Goal: Task Accomplishment & Management: Use online tool/utility

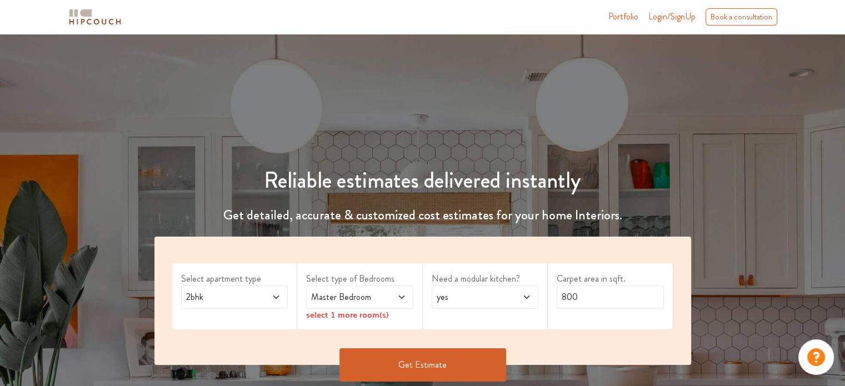
click at [276, 291] on span at bounding box center [268, 297] width 24 height 13
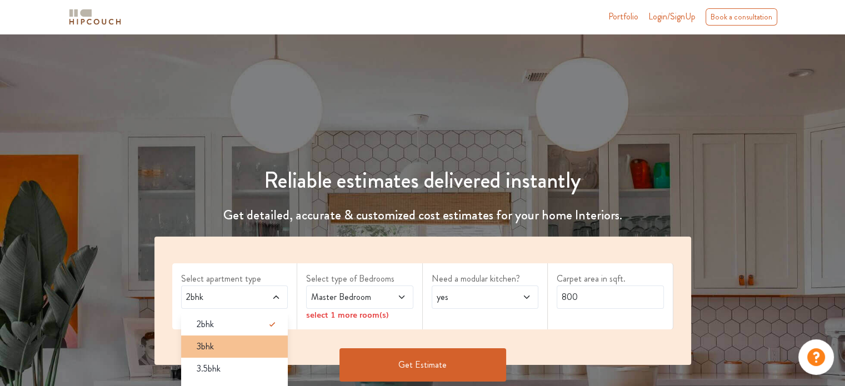
click at [253, 342] on div "3bhk" at bounding box center [238, 346] width 101 height 13
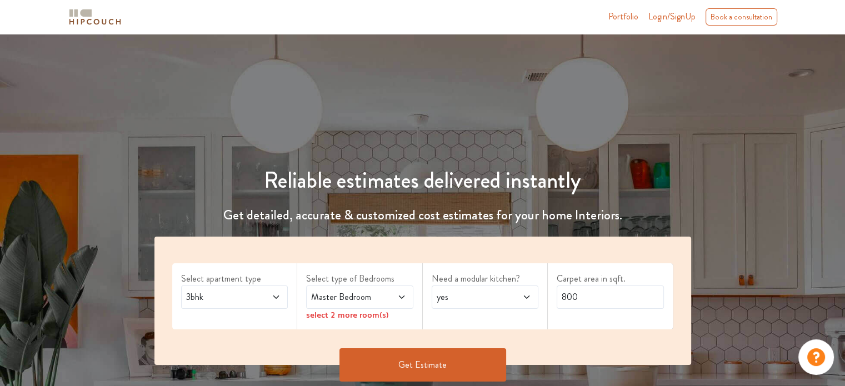
click at [340, 302] on span "Master Bedroom" at bounding box center [345, 297] width 73 height 13
click at [453, 314] on div "Need a modular kitchen? yes" at bounding box center [486, 296] width 126 height 66
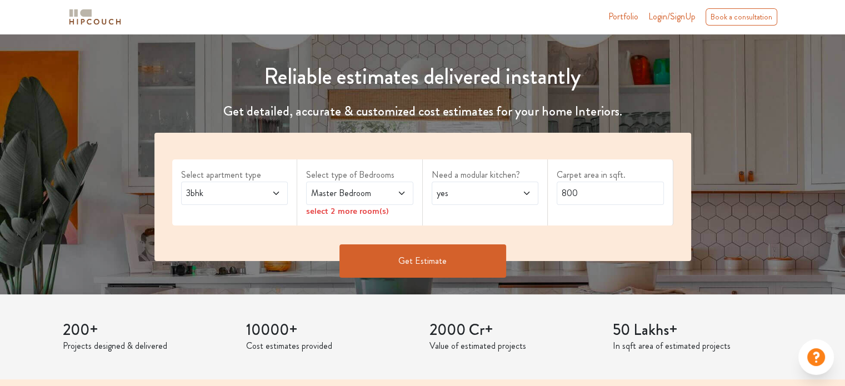
click at [393, 191] on span at bounding box center [394, 193] width 24 height 13
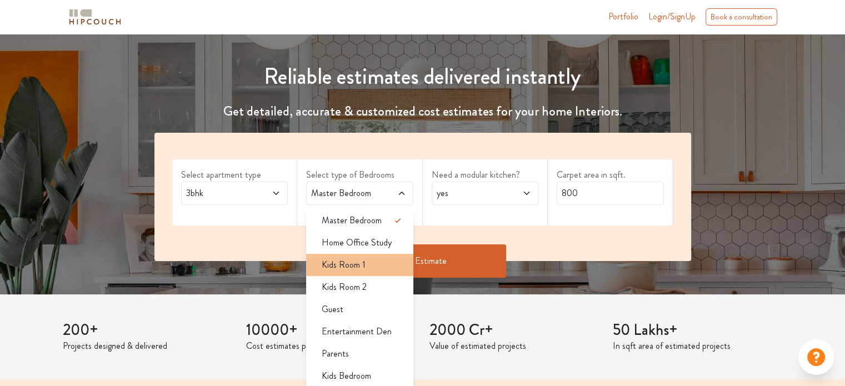
click at [373, 267] on div "Kids Room 1" at bounding box center [363, 264] width 101 height 13
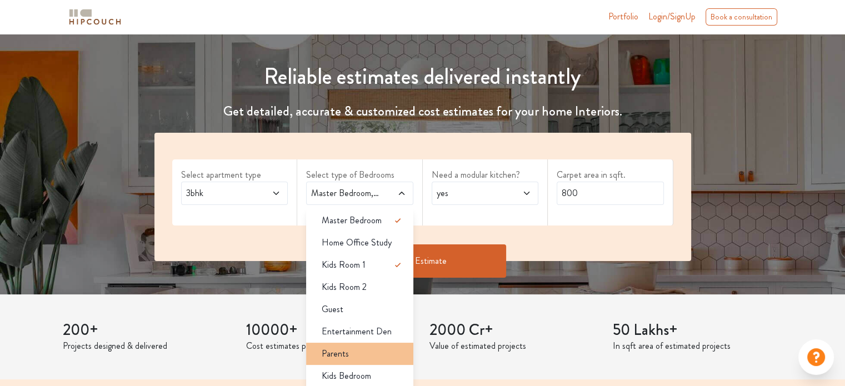
click at [366, 357] on div "Parents" at bounding box center [363, 353] width 101 height 13
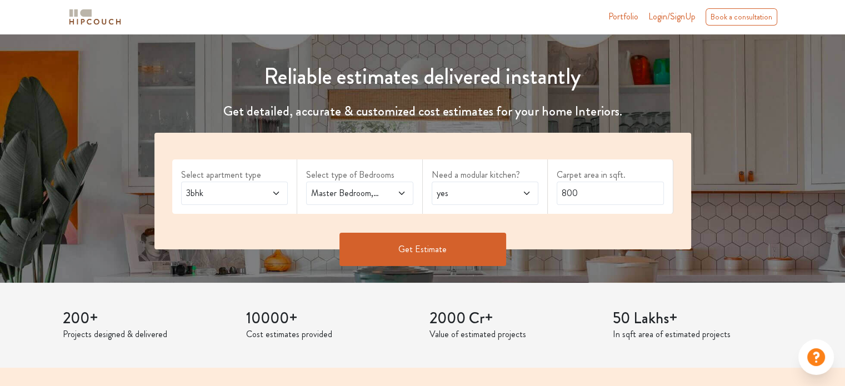
click at [400, 192] on icon at bounding box center [401, 193] width 6 height 3
click at [473, 182] on div "yes" at bounding box center [485, 193] width 107 height 23
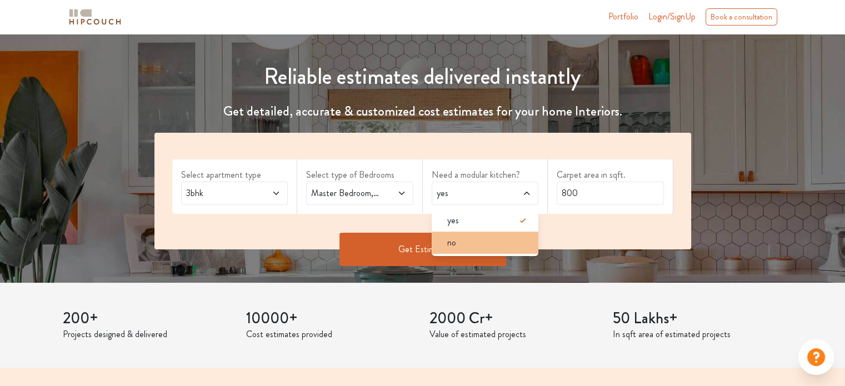
click at [461, 246] on div "no" at bounding box center [488, 242] width 101 height 13
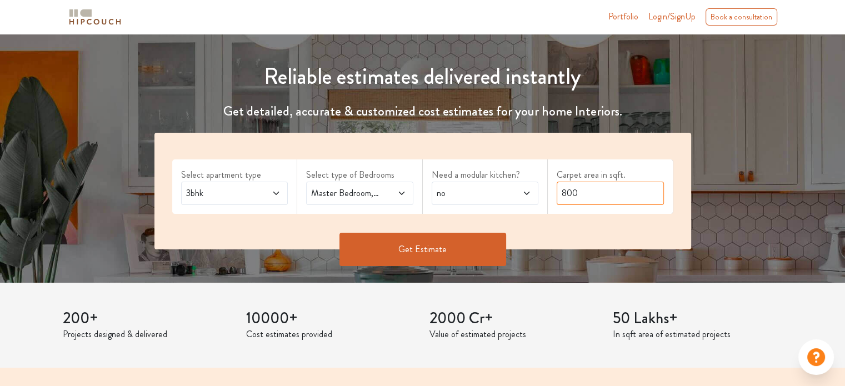
click at [585, 193] on input "800" at bounding box center [610, 193] width 107 height 23
type input "1022"
click at [480, 254] on button "Get Estimate" at bounding box center [422, 249] width 167 height 33
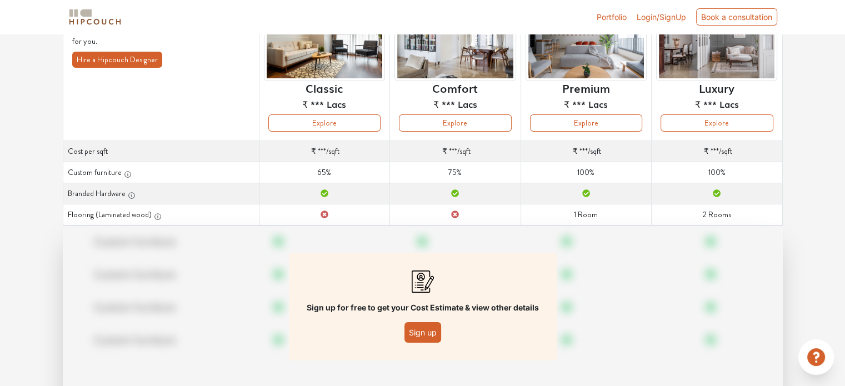
scroll to position [122, 0]
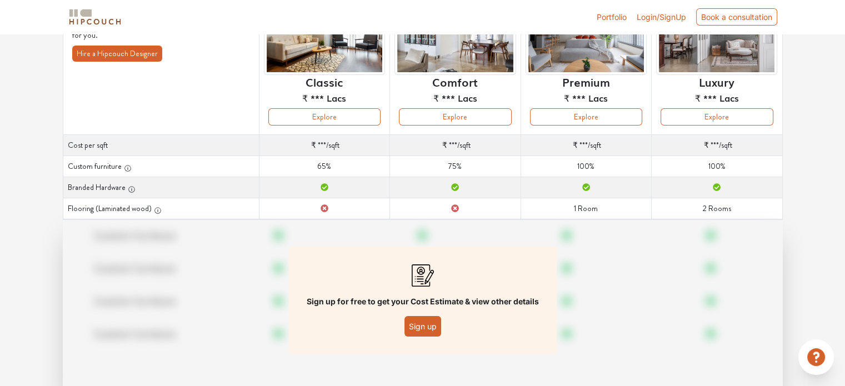
click at [411, 329] on button "Sign up" at bounding box center [422, 326] width 37 height 21
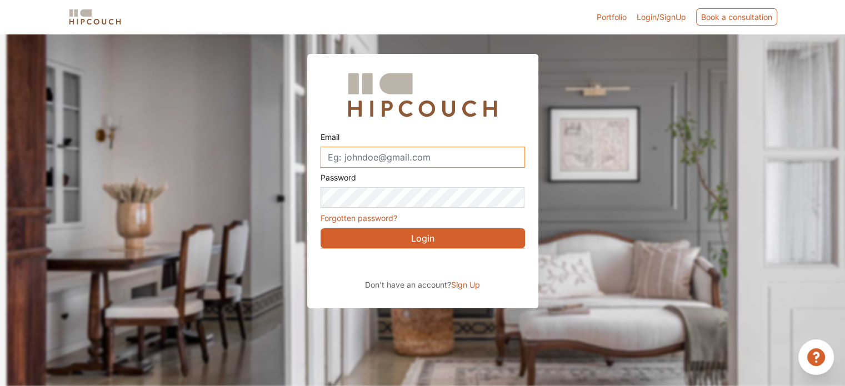
click at [438, 153] on input "Email" at bounding box center [423, 157] width 204 height 21
type input "choudharividyashree02@gmail.com"
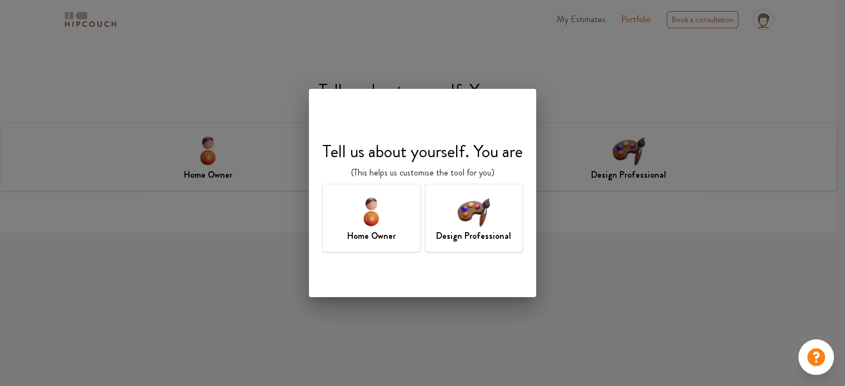
click at [454, 212] on div "Design Professional" at bounding box center [474, 218] width 98 height 68
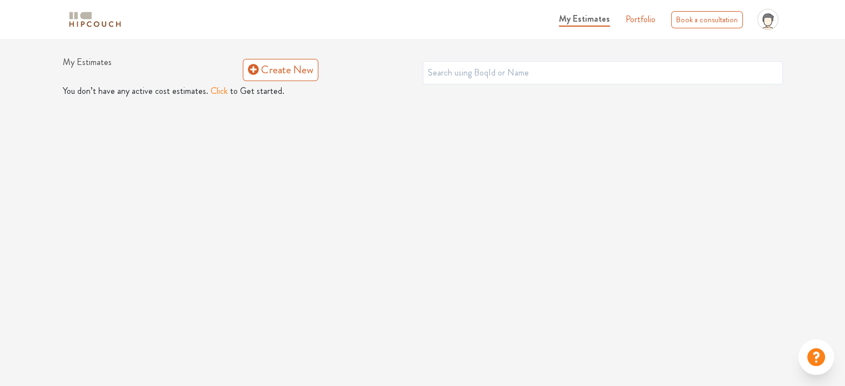
click at [211, 88] on button "Click" at bounding box center [219, 90] width 17 height 13
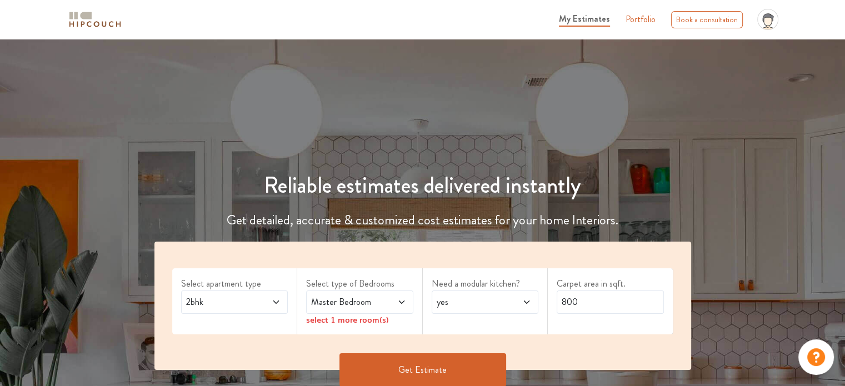
click at [264, 310] on div "2bhk" at bounding box center [234, 302] width 107 height 23
click at [236, 349] on div "3bhk" at bounding box center [238, 351] width 101 height 13
click at [386, 305] on span at bounding box center [394, 302] width 24 height 13
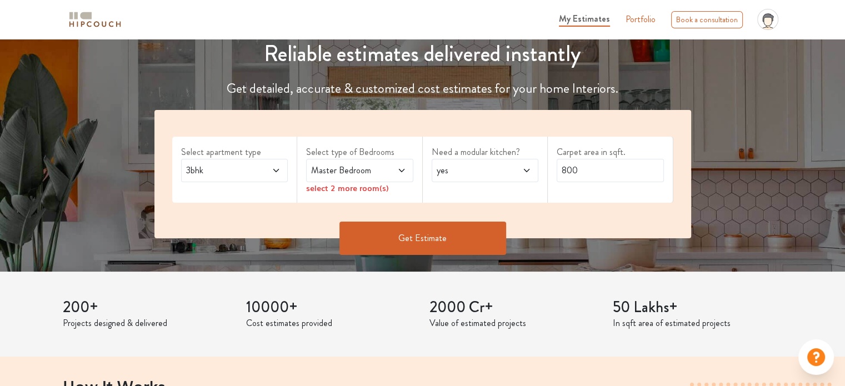
scroll to position [130, 0]
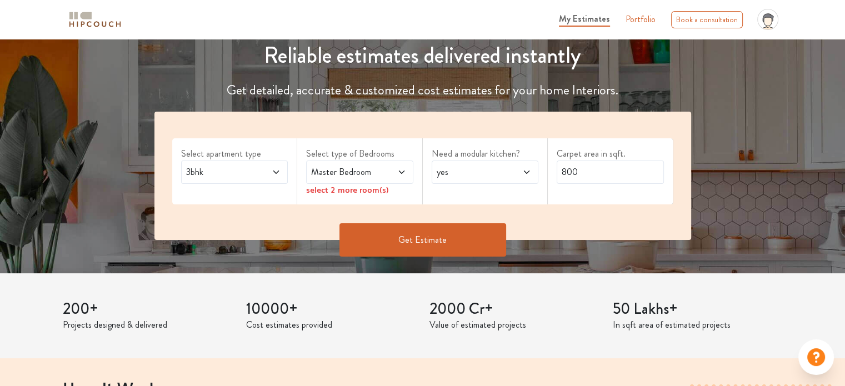
click at [368, 184] on div "select 2 more room(s)" at bounding box center [359, 190] width 107 height 12
click at [406, 172] on icon at bounding box center [401, 172] width 9 height 9
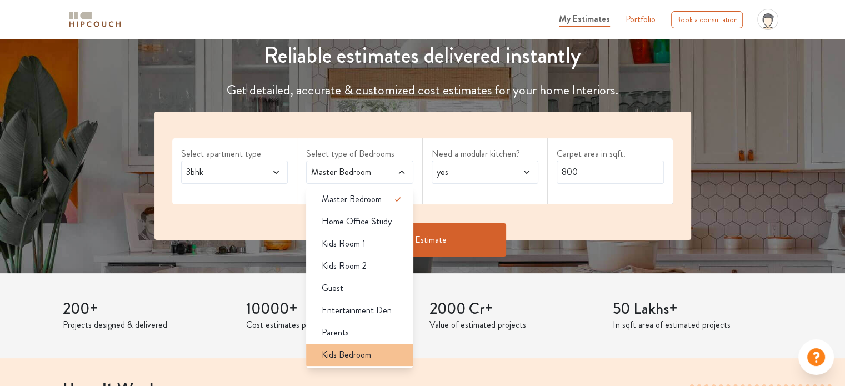
click at [360, 353] on span "Kids Bedroom" at bounding box center [346, 354] width 49 height 13
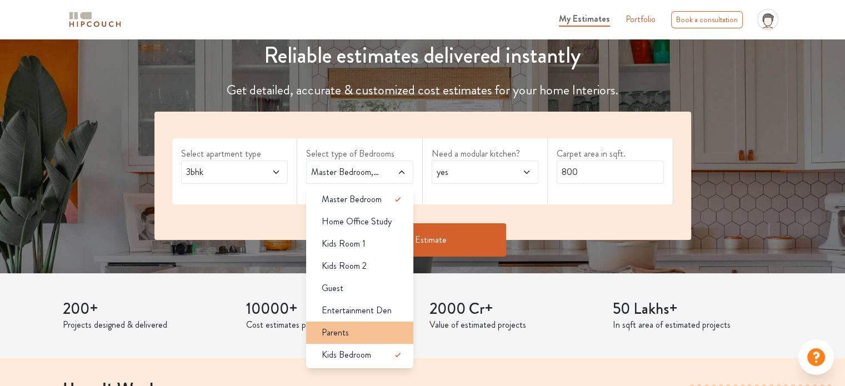
click at [364, 328] on div "Parents" at bounding box center [363, 332] width 101 height 13
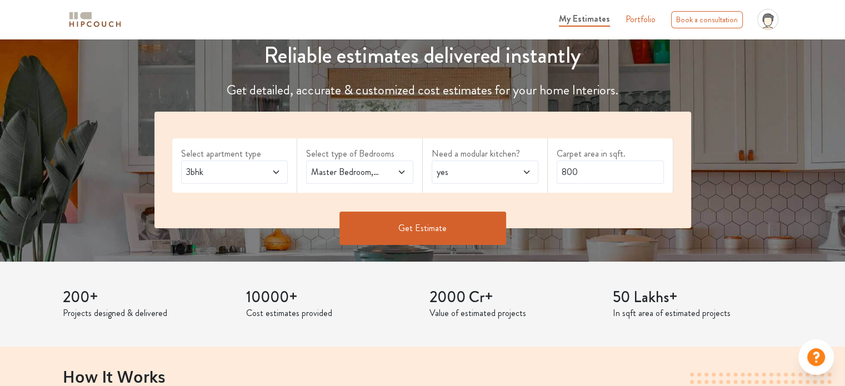
click at [509, 166] on span at bounding box center [519, 172] width 24 height 13
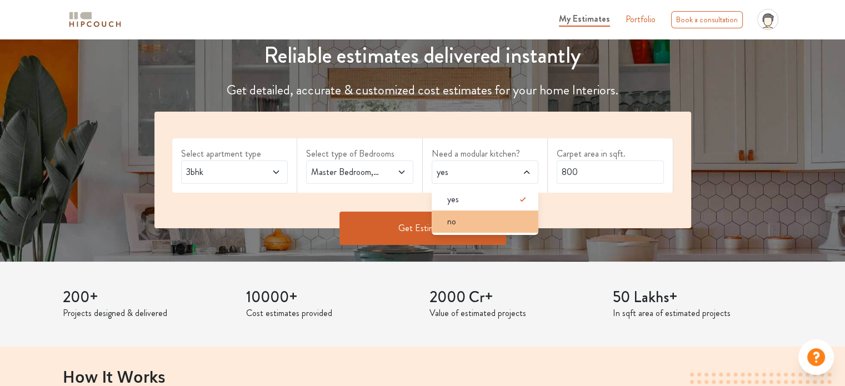
click at [494, 221] on div "no" at bounding box center [488, 221] width 101 height 13
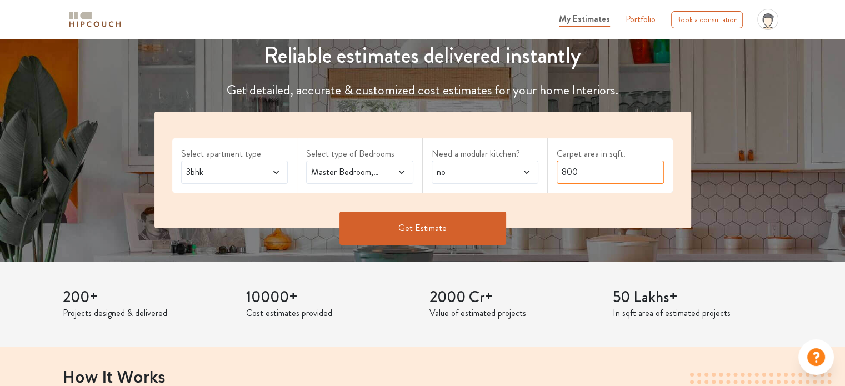
click at [586, 177] on input "800" at bounding box center [610, 172] width 107 height 23
type input "1022"
click at [453, 236] on button "Get Estimate" at bounding box center [422, 228] width 167 height 33
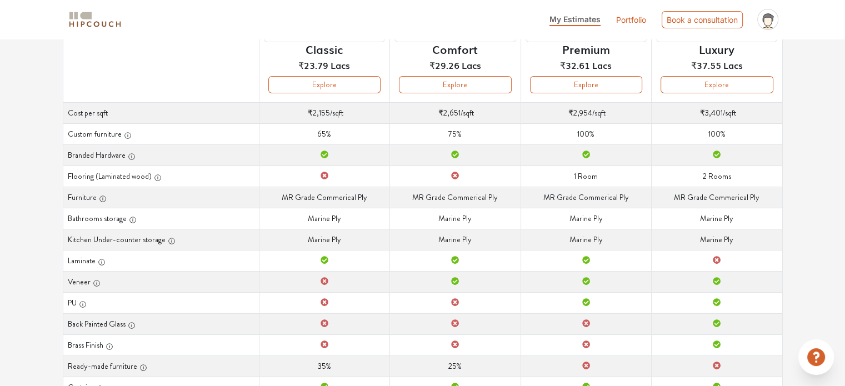
scroll to position [147, 0]
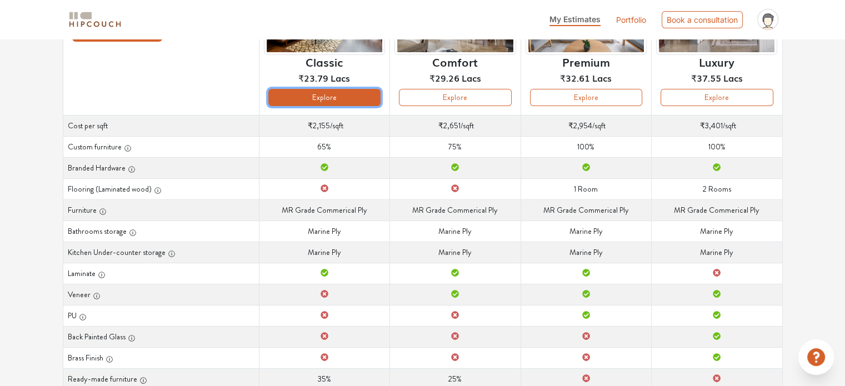
click at [371, 100] on button "Explore" at bounding box center [324, 97] width 112 height 17
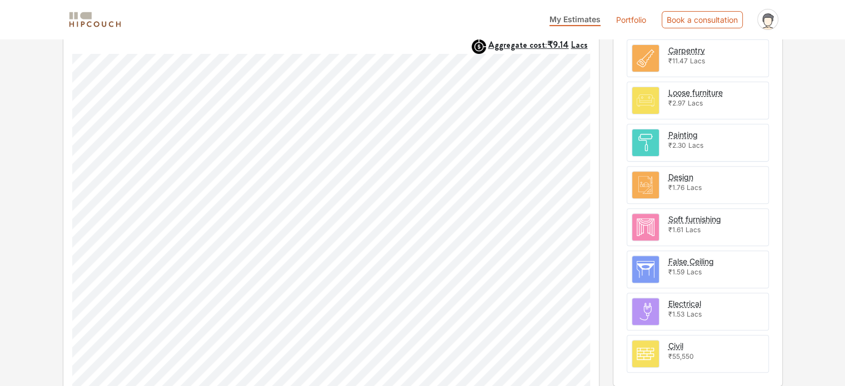
scroll to position [365, 0]
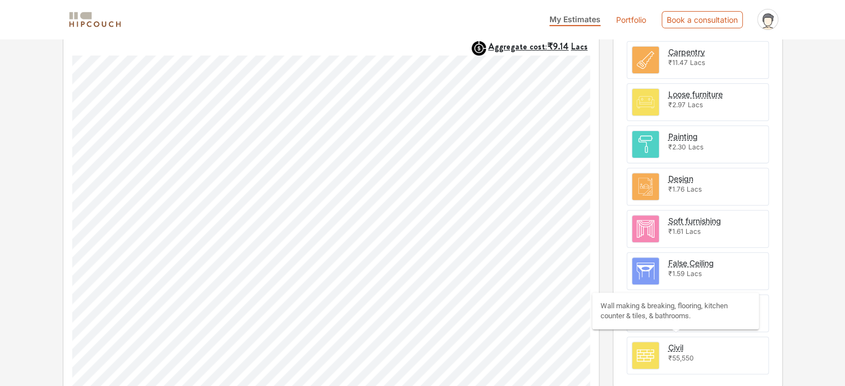
click at [677, 342] on div "Civil" at bounding box center [675, 348] width 15 height 12
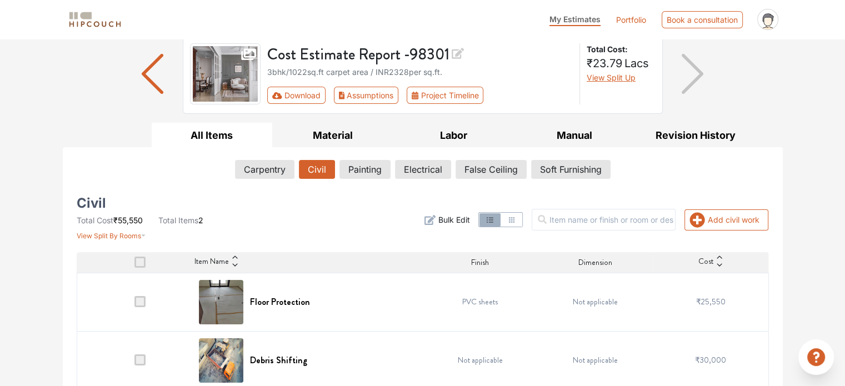
scroll to position [92, 0]
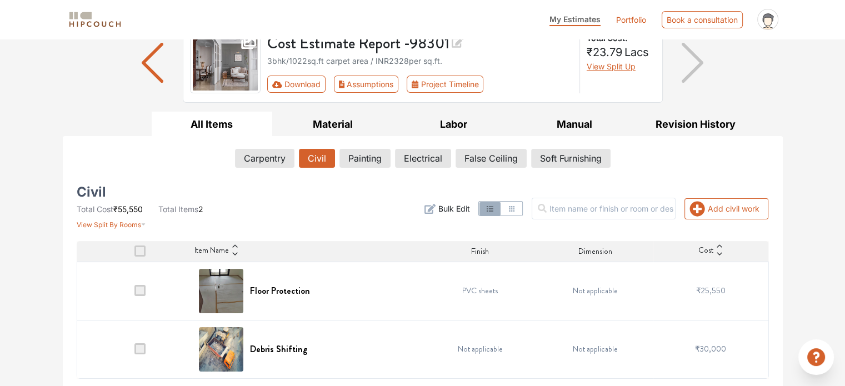
click at [131, 294] on td at bounding box center [135, 291] width 116 height 58
click at [137, 296] on td at bounding box center [135, 291] width 116 height 58
click at [138, 340] on td at bounding box center [135, 349] width 116 height 58
drag, startPoint x: 144, startPoint y: 248, endPoint x: 136, endPoint y: 252, distance: 9.2
click at [136, 252] on span at bounding box center [139, 251] width 11 height 11
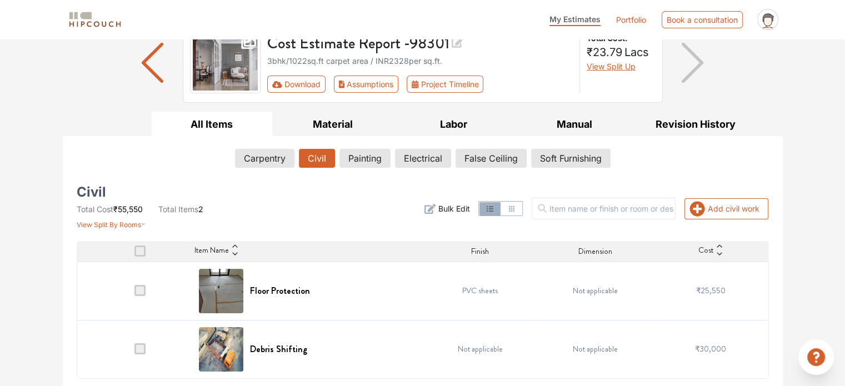
click at [134, 254] on input "checkbox" at bounding box center [134, 254] width 0 height 0
click at [136, 252] on span at bounding box center [139, 251] width 11 height 11
click at [134, 254] on input "checkbox" at bounding box center [134, 254] width 0 height 0
drag, startPoint x: 136, startPoint y: 252, endPoint x: 463, endPoint y: 397, distance: 357.7
click at [463, 294] on html "My Estimates Portfolio Book a consultation profile pic Upload Boq Logout Option…" at bounding box center [422, 101] width 845 height 386
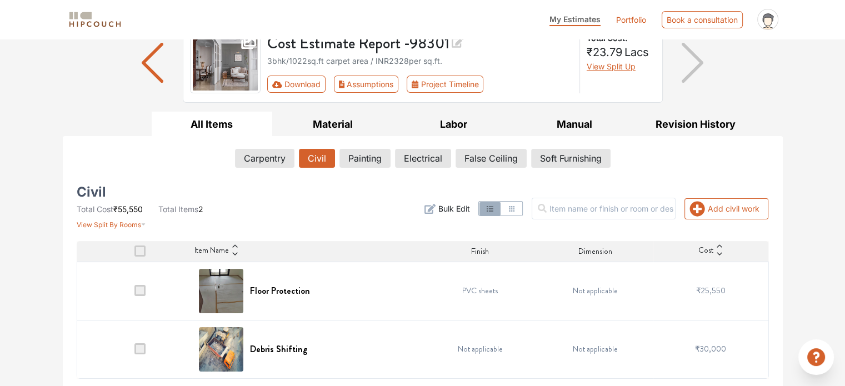
click at [410, 321] on td "Debris Shifting" at bounding box center [307, 349] width 231 height 58
click at [144, 285] on span at bounding box center [139, 290] width 11 height 11
click at [134, 293] on input "checkbox" at bounding box center [134, 293] width 0 height 0
click at [132, 293] on td at bounding box center [135, 291] width 116 height 58
click at [130, 295] on td at bounding box center [135, 291] width 116 height 58
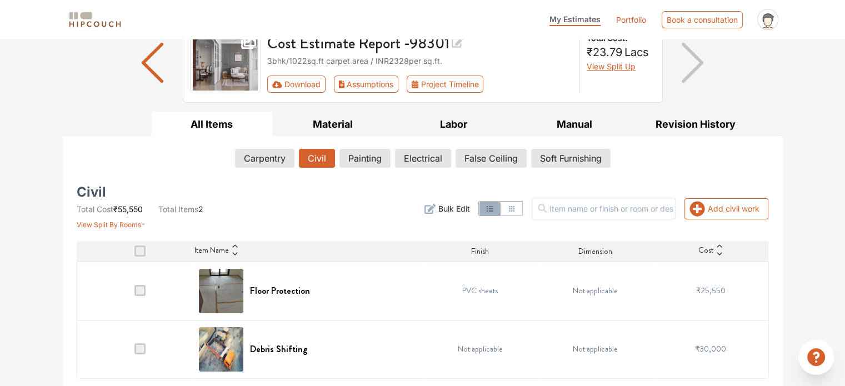
click at [130, 295] on td at bounding box center [135, 291] width 116 height 58
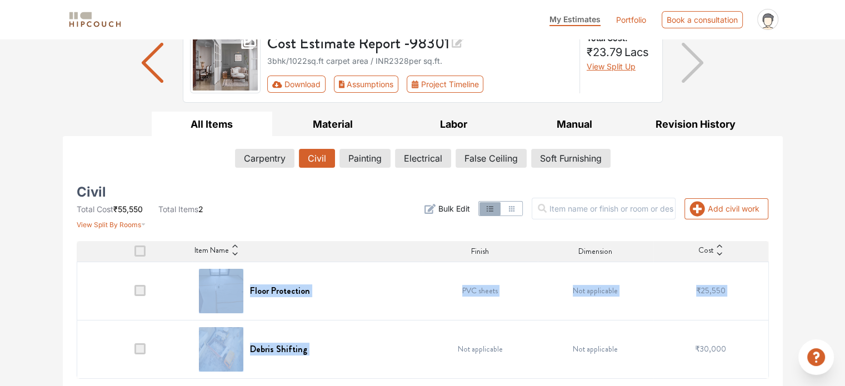
drag, startPoint x: 130, startPoint y: 295, endPoint x: 397, endPoint y: 354, distance: 273.2
click at [397, 354] on tbody "Floor Protection PVC sheets Not applicable ₹25,550 Debris Shifting Not applicab…" at bounding box center [423, 320] width 692 height 117
click at [456, 208] on span "Bulk Edit" at bounding box center [454, 209] width 32 height 12
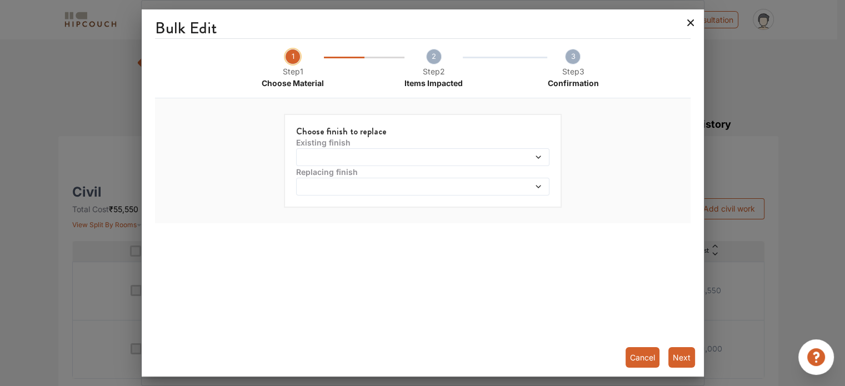
click at [683, 28] on icon at bounding box center [691, 23] width 18 height 18
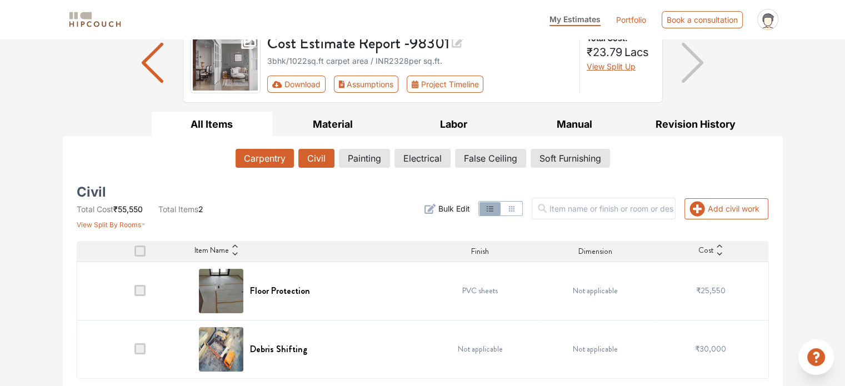
click at [276, 163] on button "Carpentry" at bounding box center [265, 158] width 58 height 19
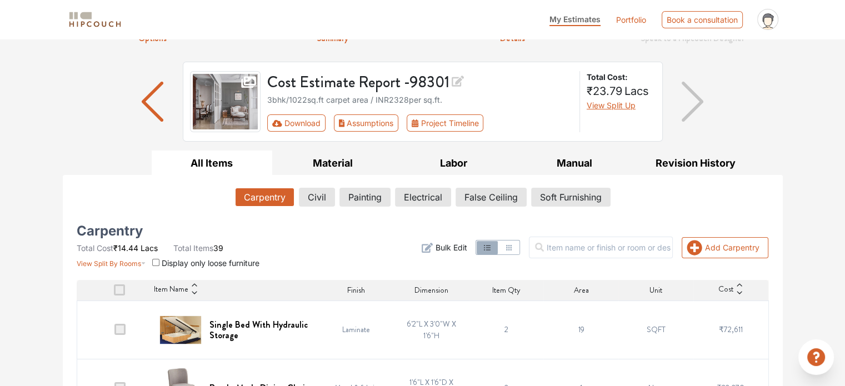
scroll to position [0, 0]
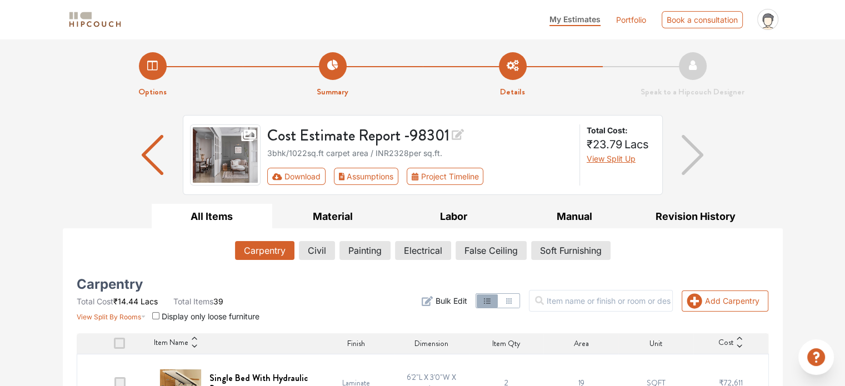
click at [767, 21] on icon at bounding box center [767, 21] width 8 height 8
click at [641, 20] on link "Portfolio" at bounding box center [631, 20] width 30 height 12
